Goal: Use online tool/utility: Use online tool/utility

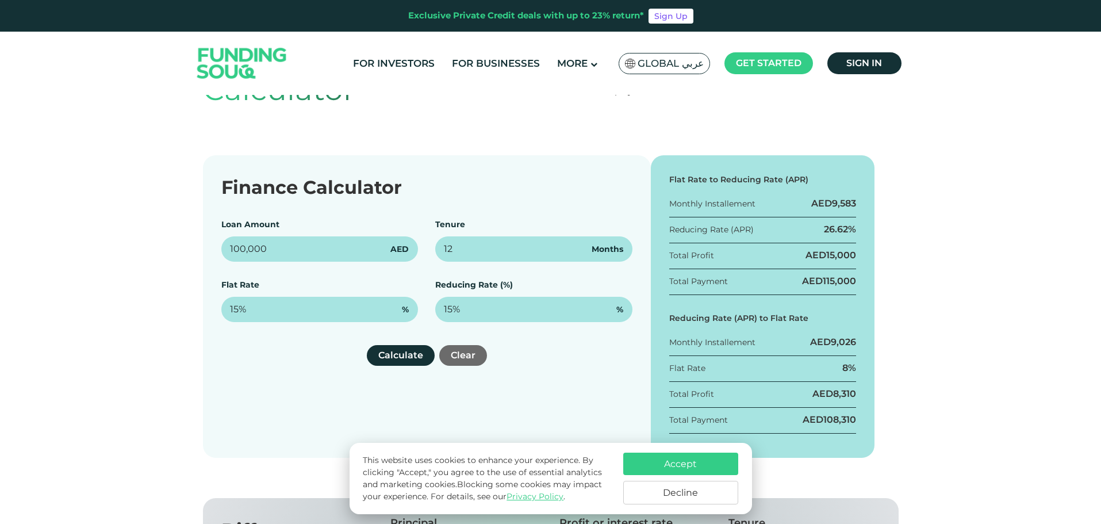
click at [291, 250] on input "100,000" at bounding box center [319, 248] width 197 height 25
click at [234, 245] on input "100,000" at bounding box center [319, 248] width 197 height 25
type input "1,100,000"
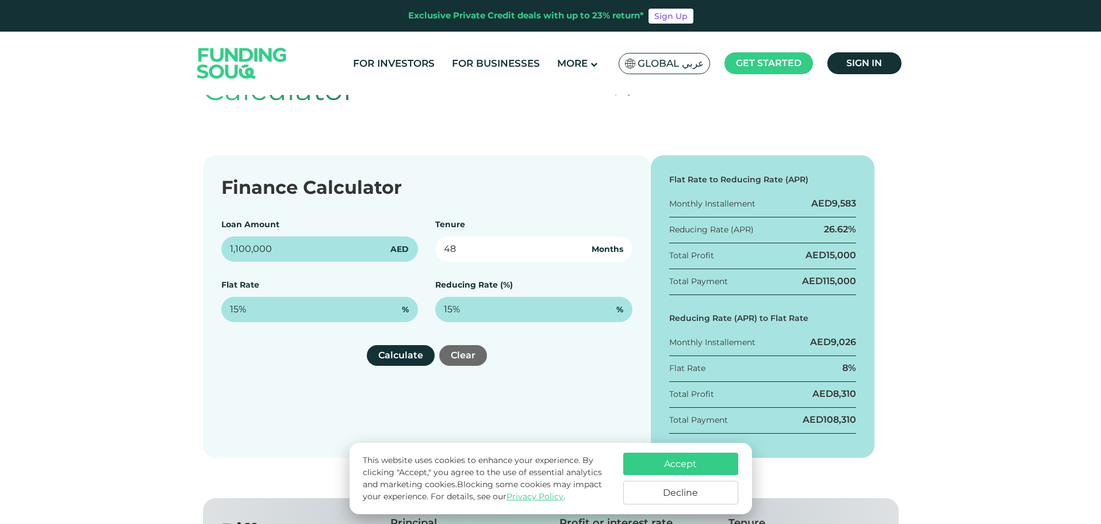
type input "48"
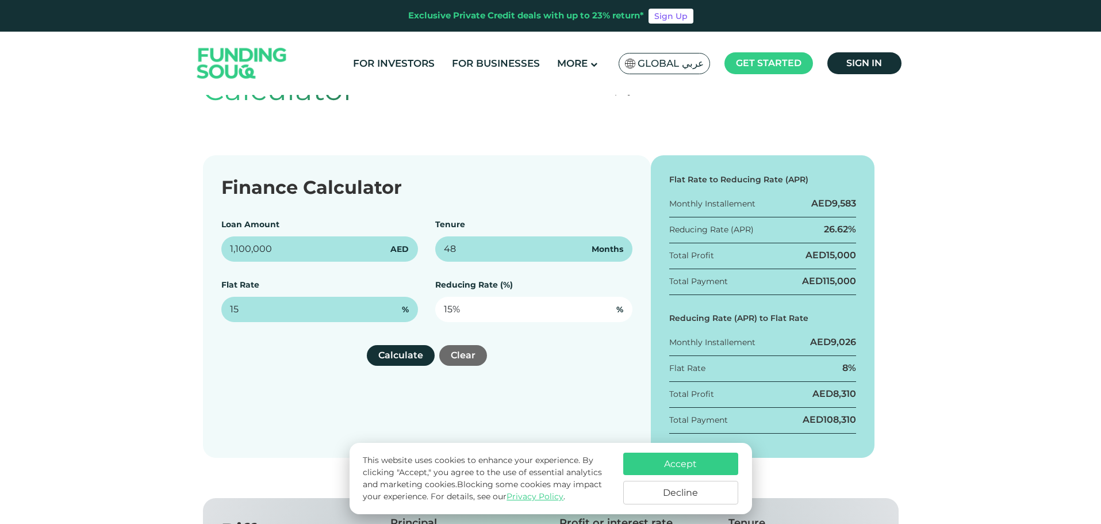
type input "15%"
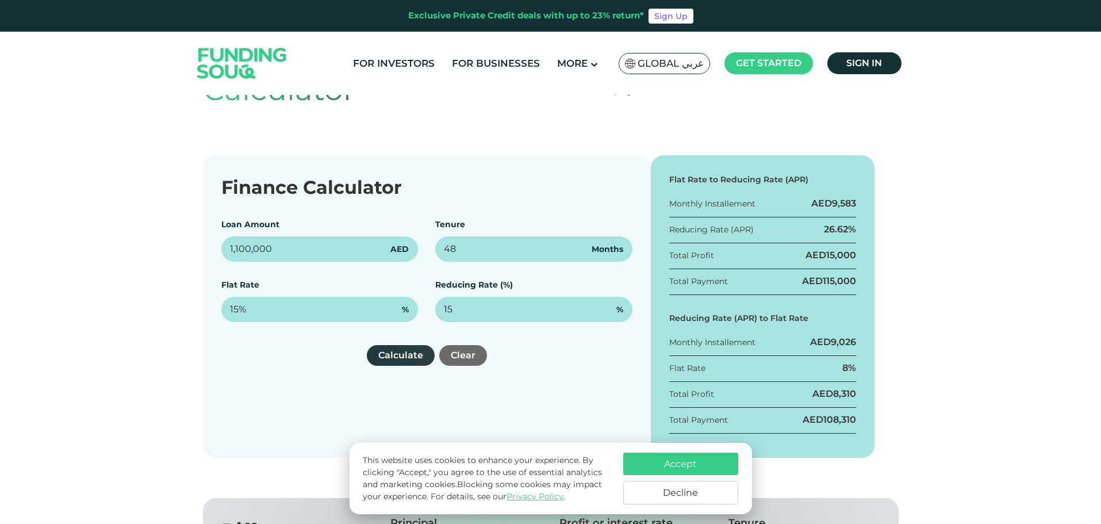
type input "15%"
click at [397, 356] on button "Calculate" at bounding box center [401, 355] width 68 height 21
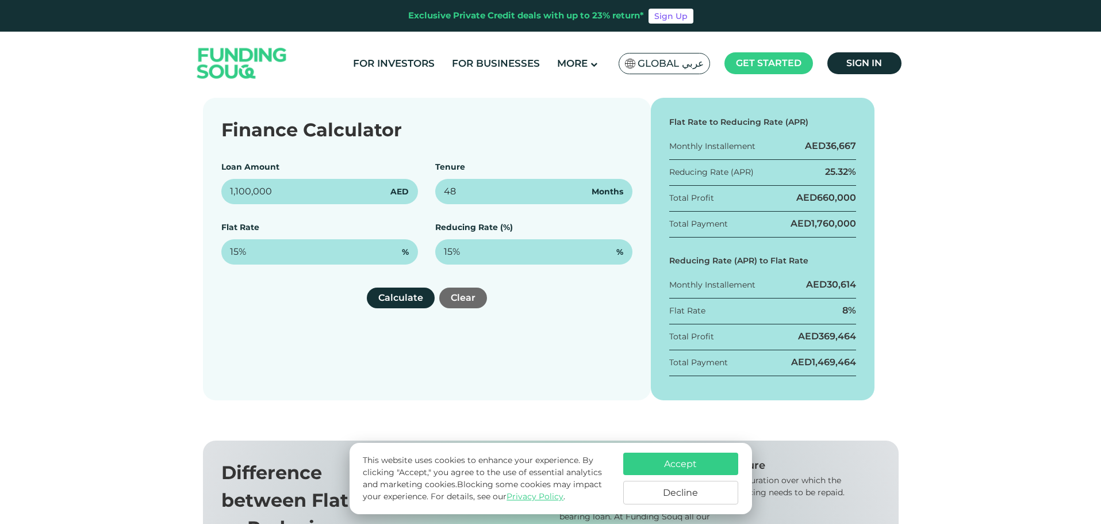
scroll to position [115, 0]
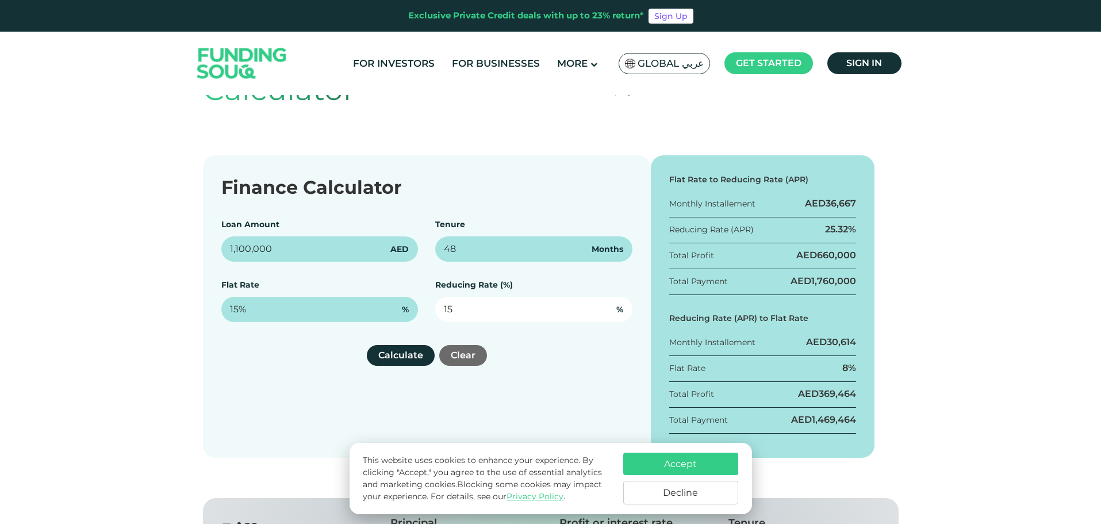
drag, startPoint x: 469, startPoint y: 311, endPoint x: 418, endPoint y: 305, distance: 51.6
click at [418, 305] on div "Loan Amount 1,100,000 AED Tenure 48 Months Flat Rate 15% % Reducing Rate (%) 15…" at bounding box center [426, 271] width 411 height 104
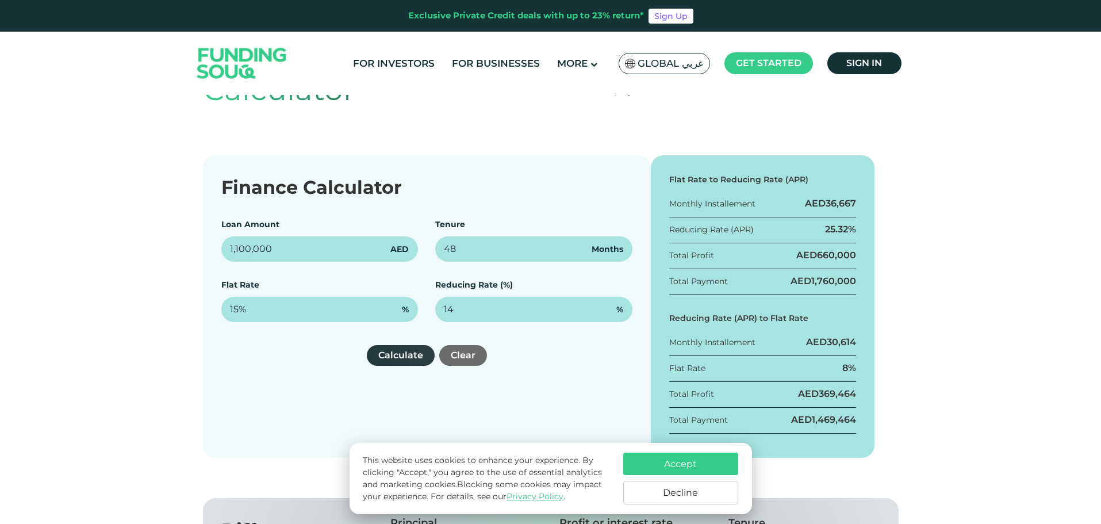
type input "14%"
click at [389, 346] on button "Calculate" at bounding box center [401, 355] width 68 height 21
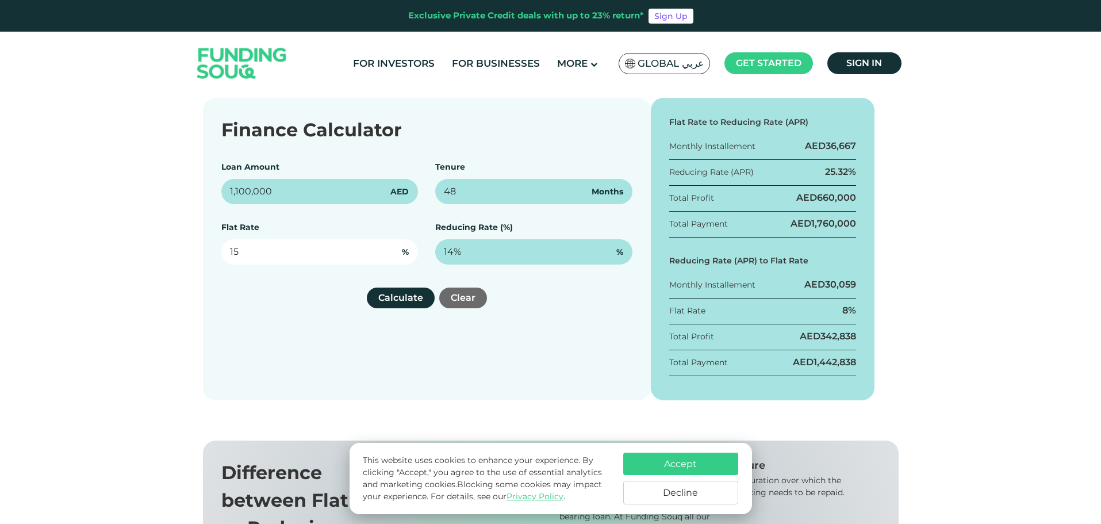
drag, startPoint x: 283, startPoint y: 252, endPoint x: 211, endPoint y: 248, distance: 72.0
click at [211, 248] on div "Finance Calculator Loan Amount 1,100,000 AED Tenure 48 Months Flat Rate 15 % Re…" at bounding box center [427, 249] width 448 height 302
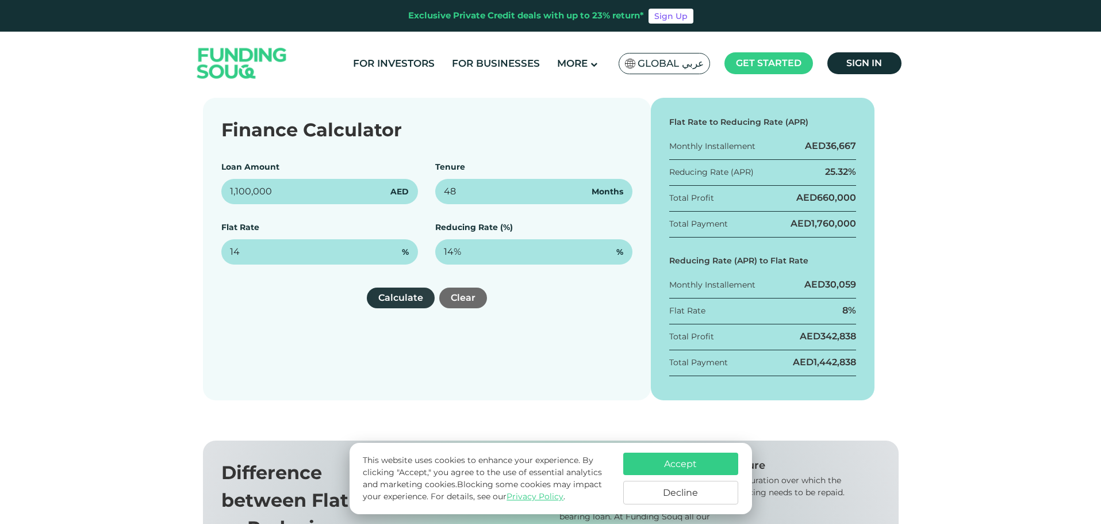
type input "14%"
click at [402, 301] on button "Calculate" at bounding box center [401, 298] width 68 height 21
click at [727, 217] on div "Flat Rate to Reducing Rate (APR) Monthly Installement AED 35,750 Reducing Rate …" at bounding box center [763, 249] width 224 height 302
